Goal: Task Accomplishment & Management: Manage account settings

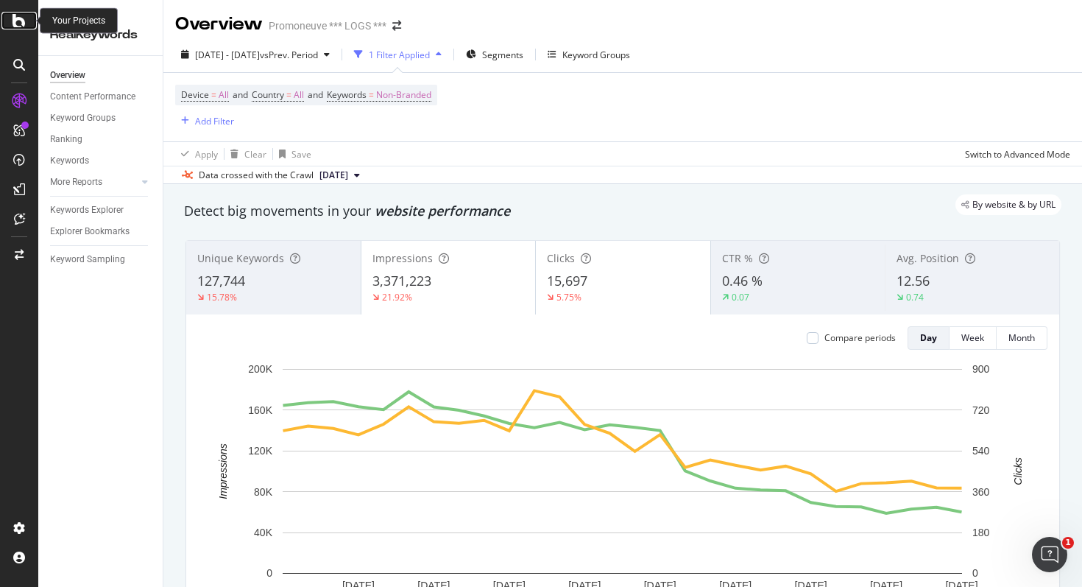
click at [21, 18] on icon at bounding box center [19, 21] width 13 height 18
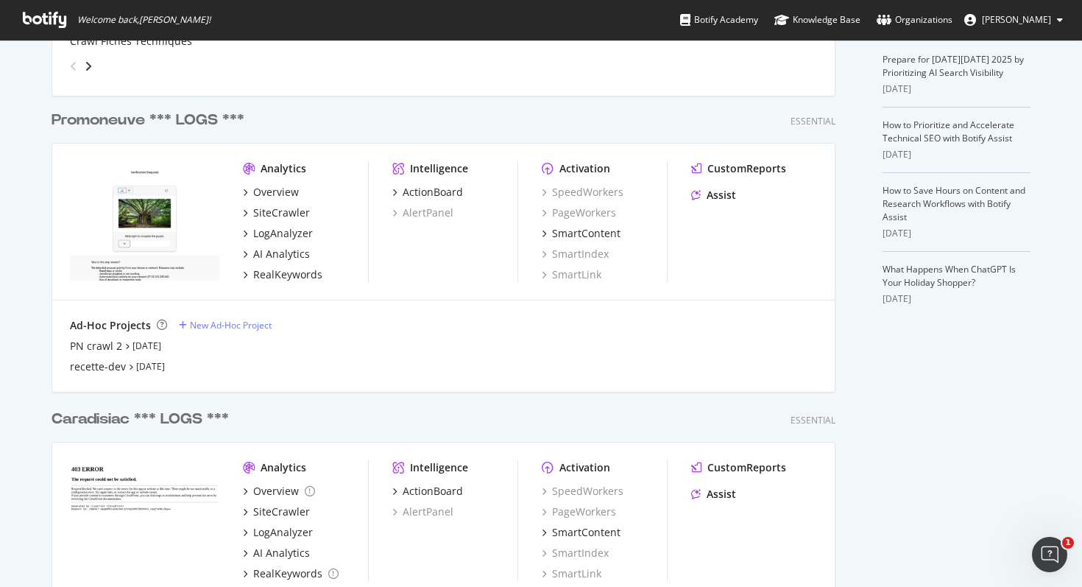
scroll to position [347, 0]
click at [275, 207] on div "SiteCrawler" at bounding box center [281, 212] width 57 height 15
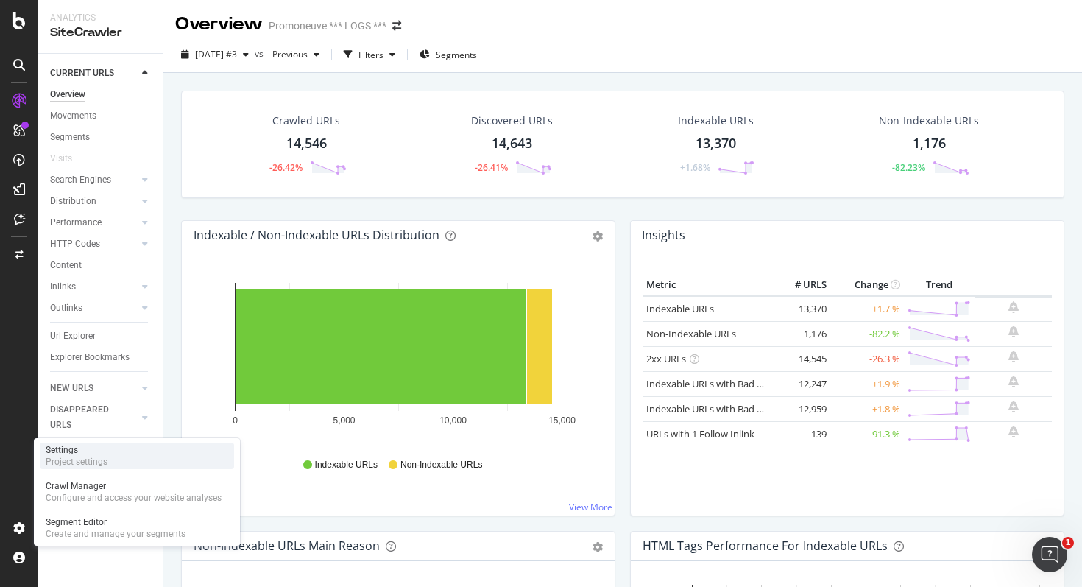
click at [77, 454] on div "Settings" at bounding box center [77, 450] width 62 height 12
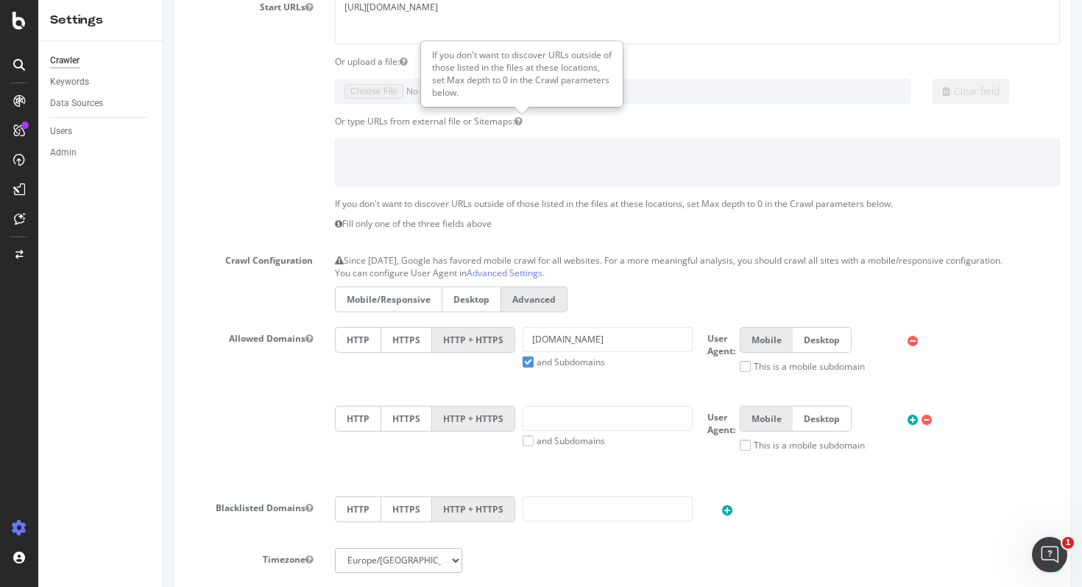
scroll to position [693, 0]
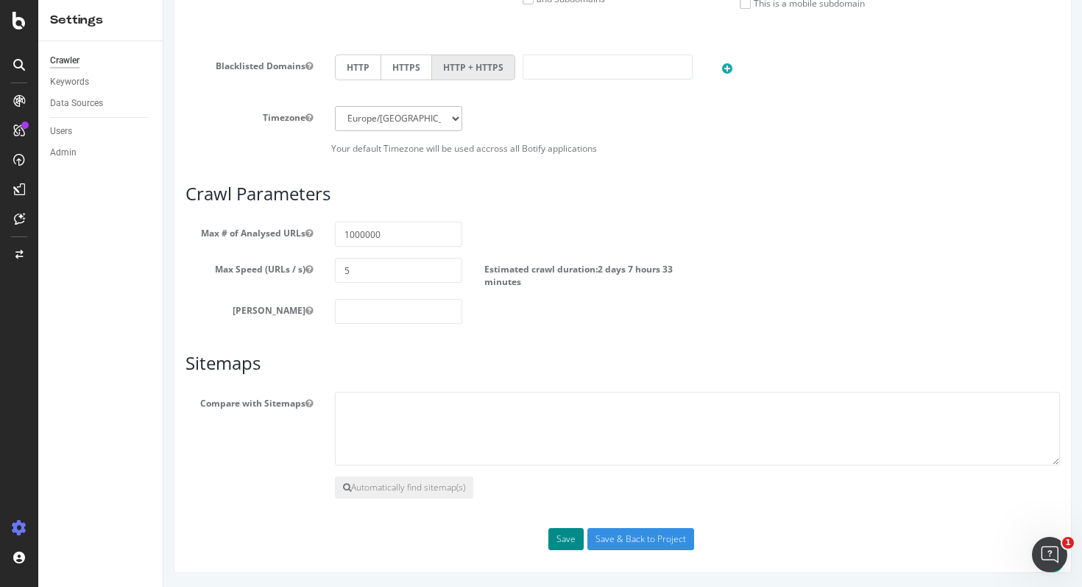
click at [566, 543] on button "Save" at bounding box center [565, 539] width 35 height 22
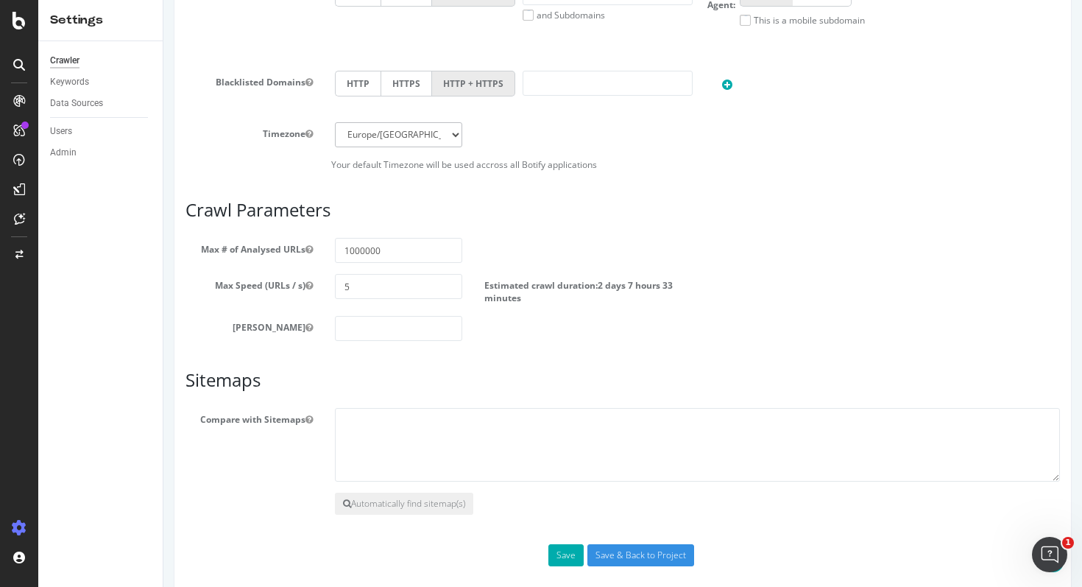
scroll to position [744, 0]
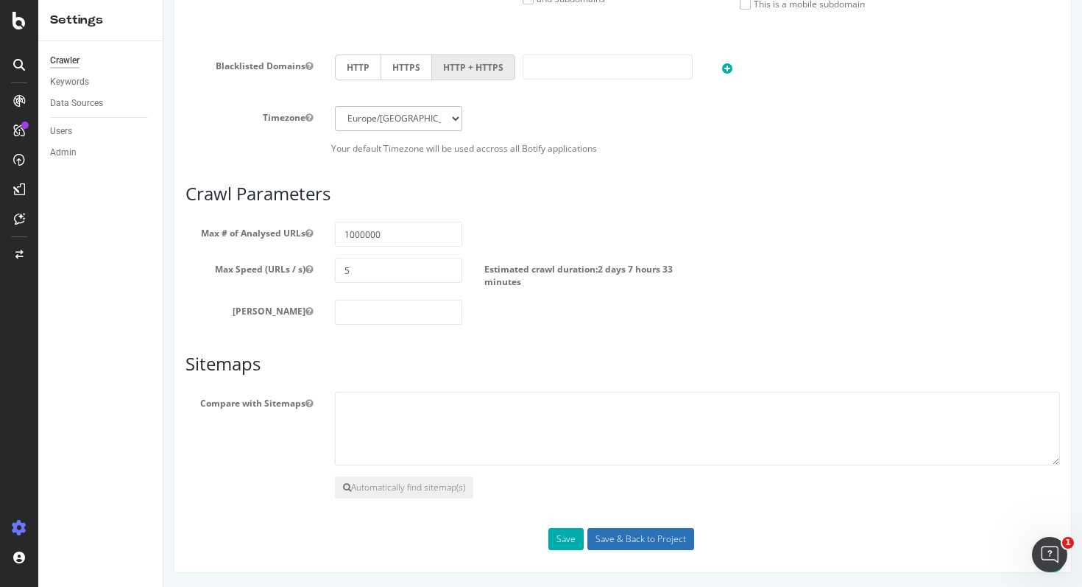
click at [604, 535] on input "Save & Back to Project" at bounding box center [640, 539] width 107 height 22
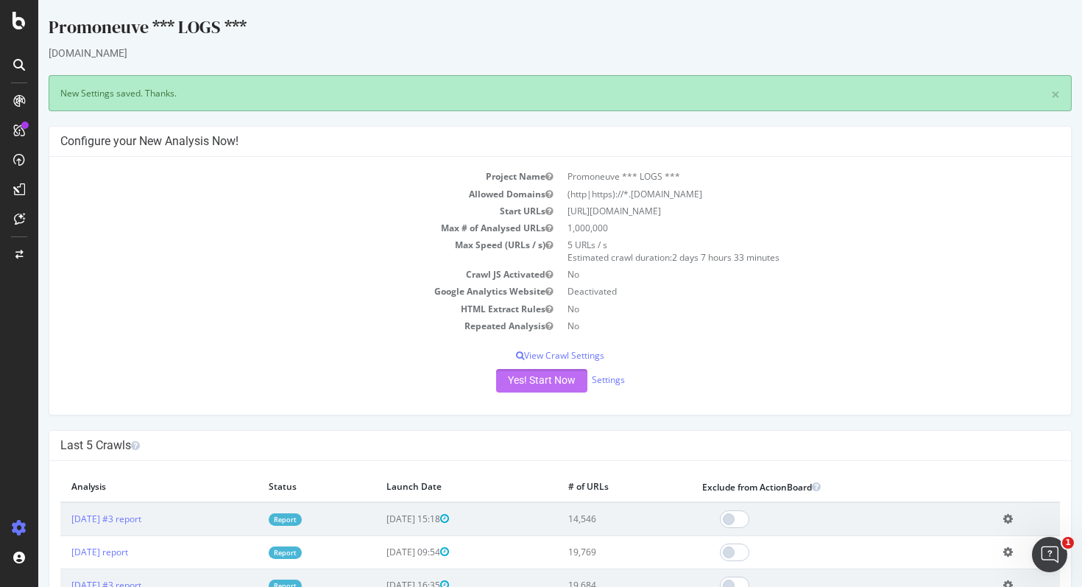
click at [514, 385] on button "Yes! Start Now" at bounding box center [541, 381] width 91 height 24
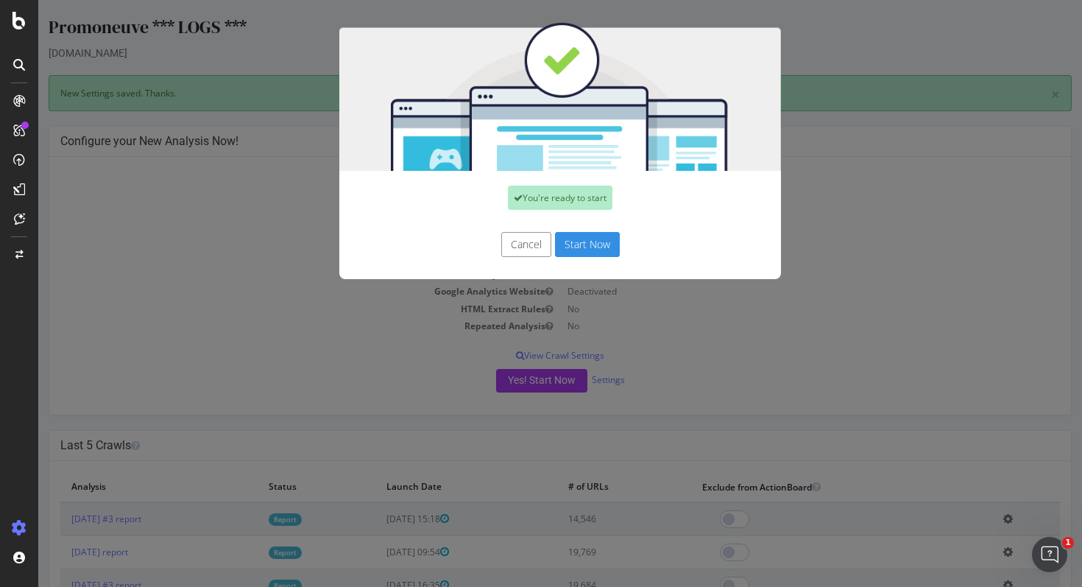
click at [605, 236] on button "Start Now" at bounding box center [587, 244] width 65 height 25
